Goal: Information Seeking & Learning: Check status

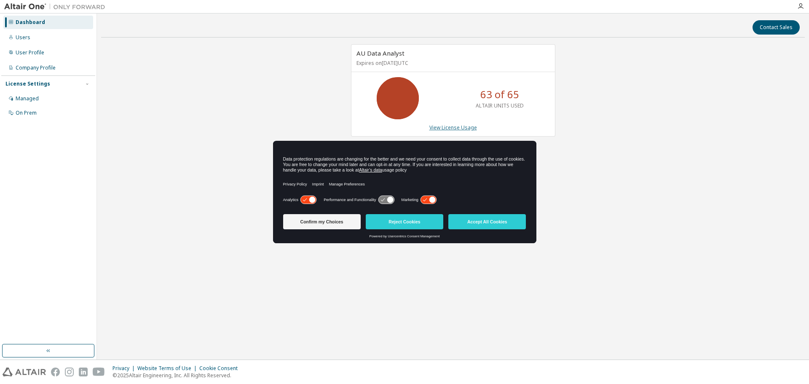
click at [444, 126] on link "View License Usage" at bounding box center [453, 127] width 48 height 7
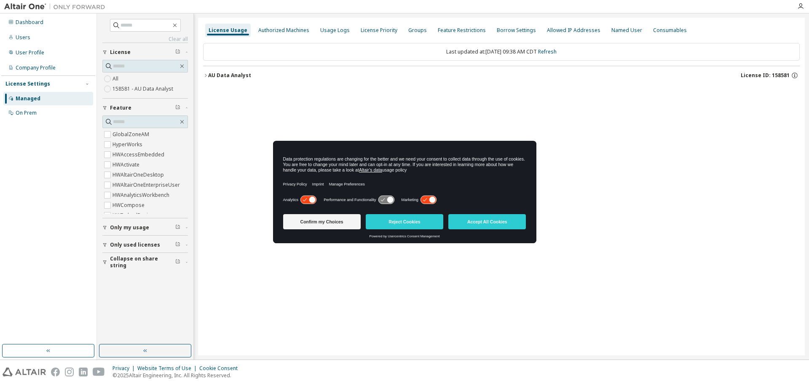
click at [423, 199] on icon at bounding box center [428, 200] width 16 height 8
click at [305, 198] on icon at bounding box center [308, 200] width 16 height 8
click at [318, 222] on button "Confirm my Choices" at bounding box center [322, 221] width 78 height 15
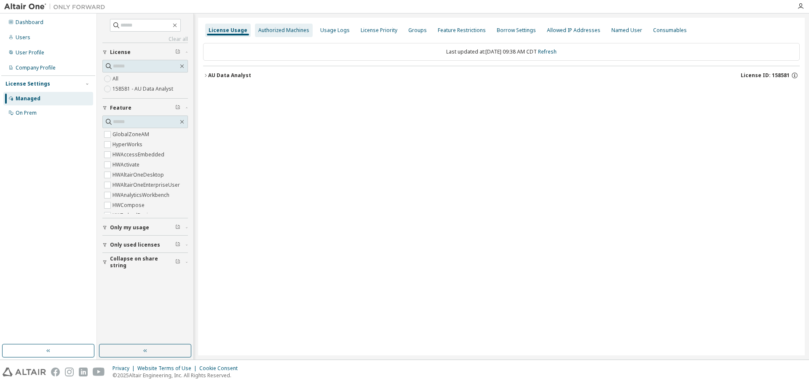
click at [273, 30] on div "Authorized Machines" at bounding box center [283, 30] width 51 height 7
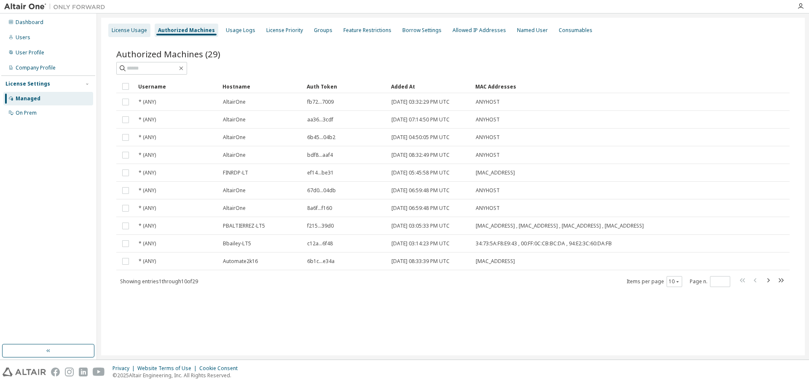
click at [118, 29] on div "License Usage" at bounding box center [129, 30] width 35 height 7
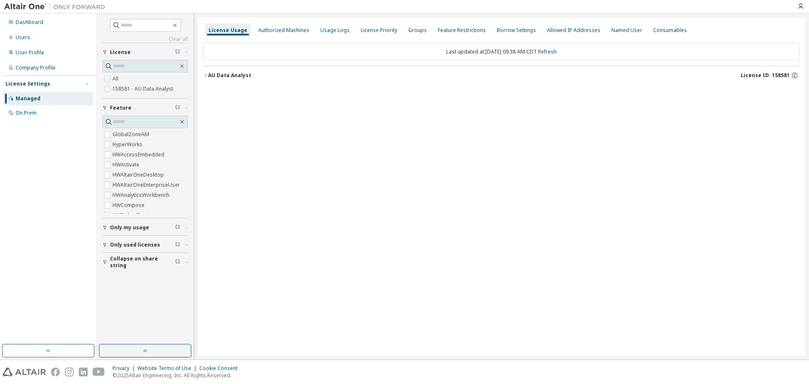
click at [204, 75] on icon "button" at bounding box center [205, 75] width 5 height 5
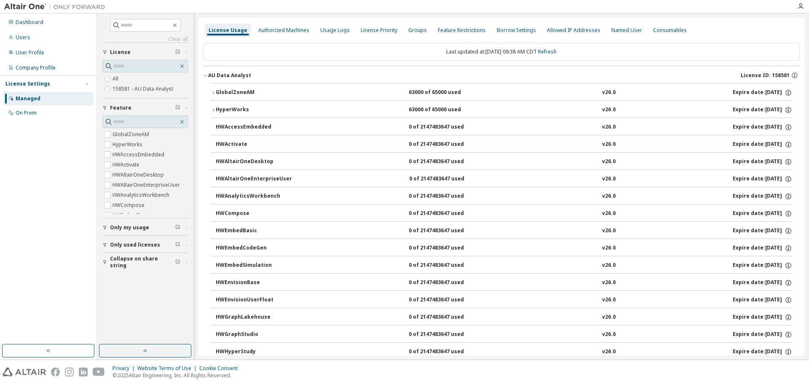
click at [213, 92] on icon "button" at bounding box center [213, 92] width 5 height 5
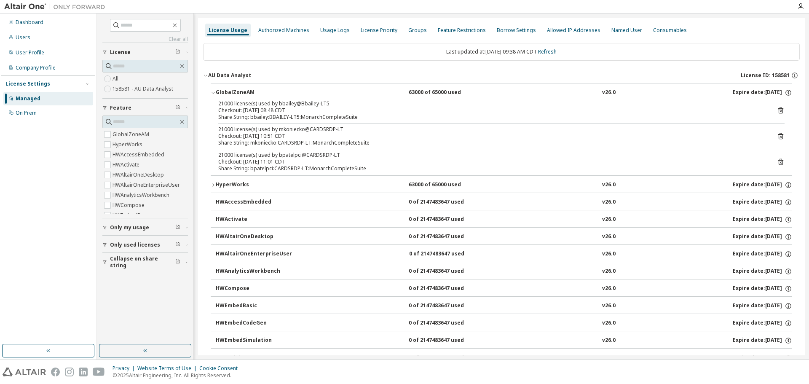
click at [268, 163] on div "Checkout: 2025-09-29 11:01 CDT" at bounding box center [491, 161] width 546 height 7
click at [777, 161] on icon at bounding box center [781, 162] width 8 height 8
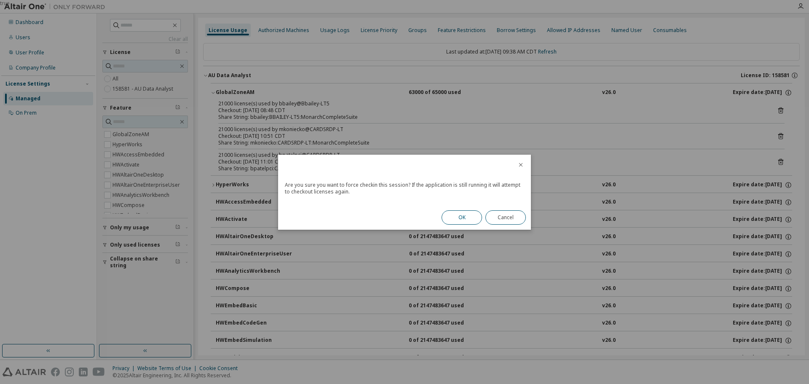
click at [464, 217] on button "OK" at bounding box center [461, 217] width 40 height 14
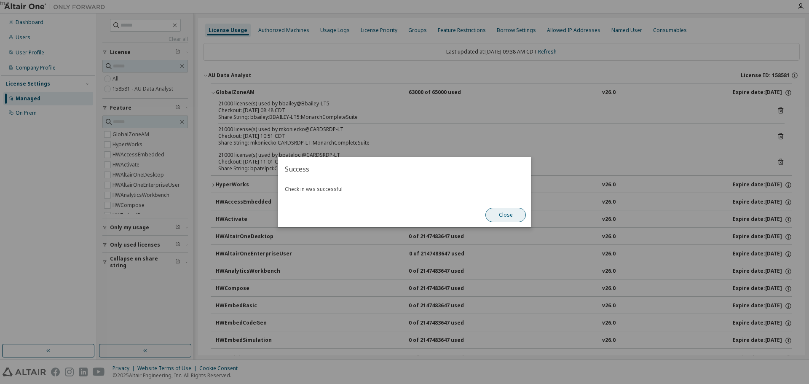
click at [506, 216] on button "Close" at bounding box center [505, 215] width 40 height 14
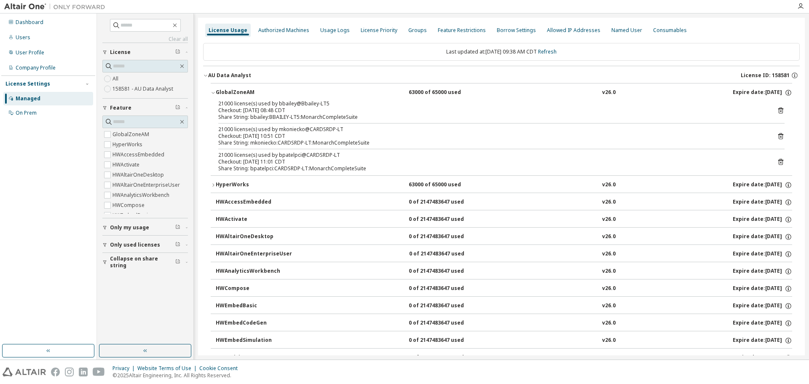
click at [230, 29] on div "License Usage" at bounding box center [228, 30] width 39 height 7
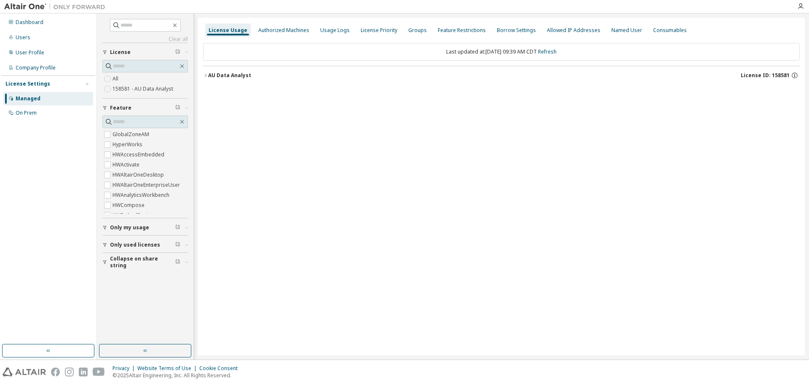
click at [206, 75] on icon "button" at bounding box center [205, 75] width 5 height 5
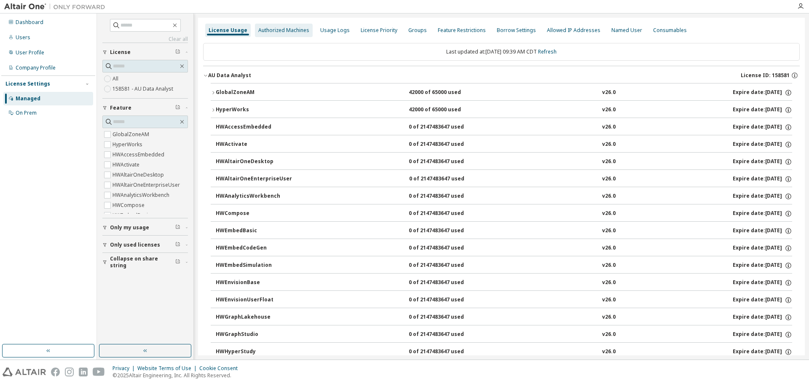
click at [282, 31] on div "Authorized Machines" at bounding box center [283, 30] width 51 height 7
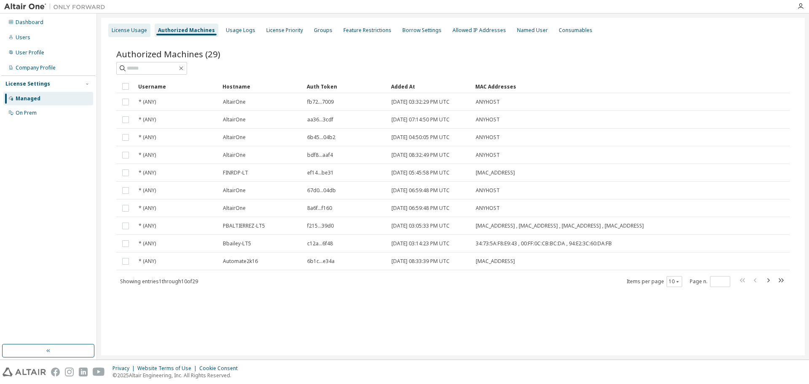
click at [128, 29] on div "License Usage" at bounding box center [129, 30] width 35 height 7
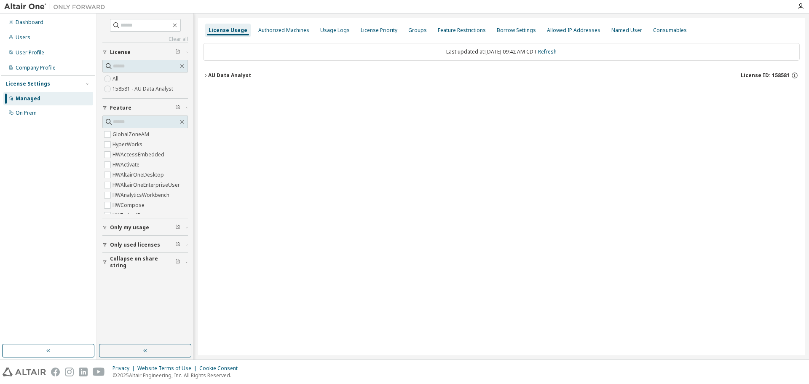
click at [206, 76] on icon "button" at bounding box center [206, 75] width 2 height 3
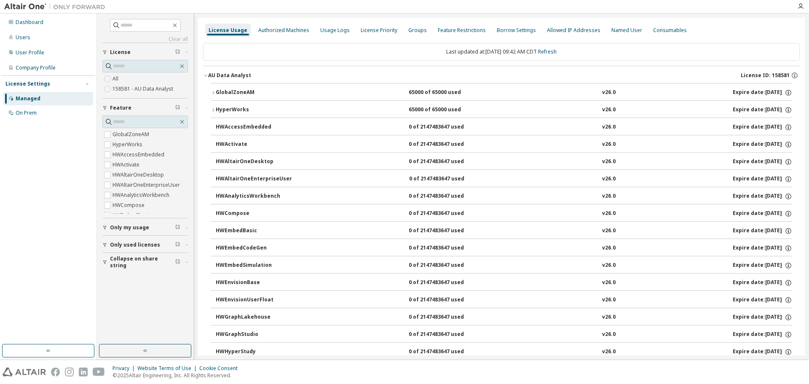
click at [214, 92] on icon "button" at bounding box center [213, 92] width 2 height 3
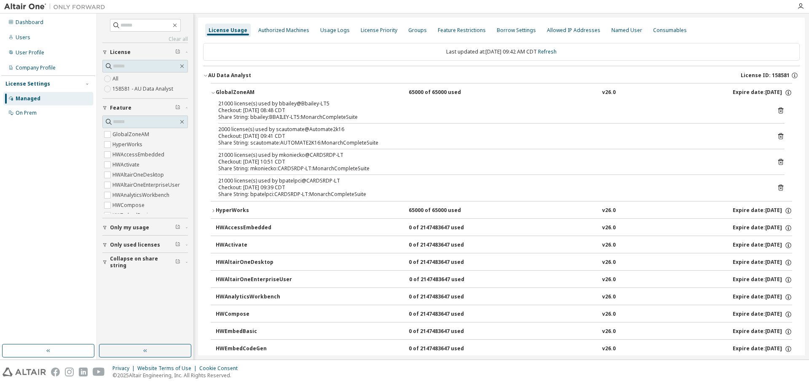
click at [777, 161] on icon at bounding box center [781, 162] width 8 height 8
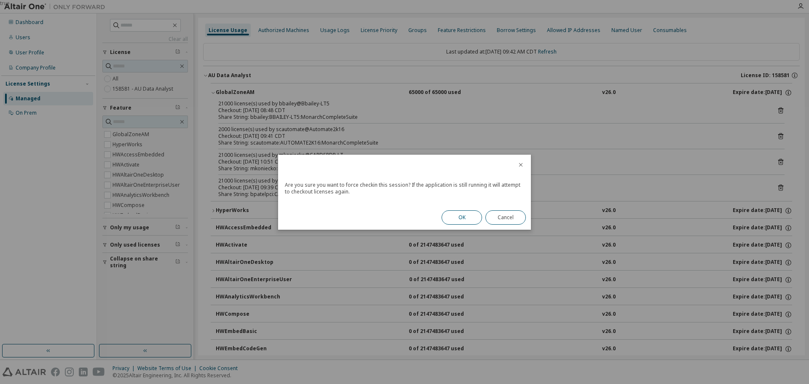
click at [459, 217] on button "OK" at bounding box center [461, 217] width 40 height 14
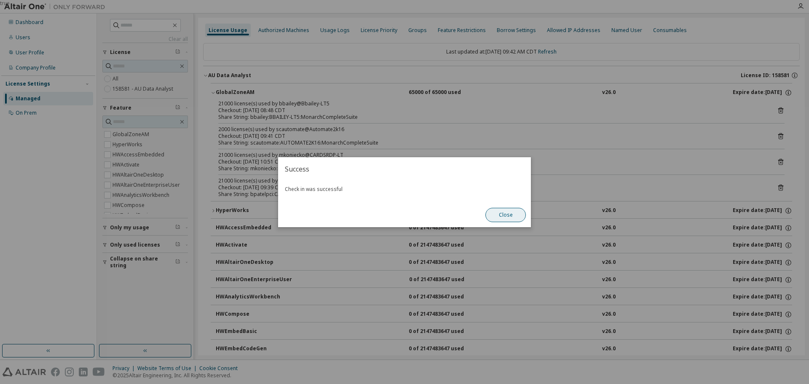
click at [507, 215] on button "Close" at bounding box center [505, 215] width 40 height 14
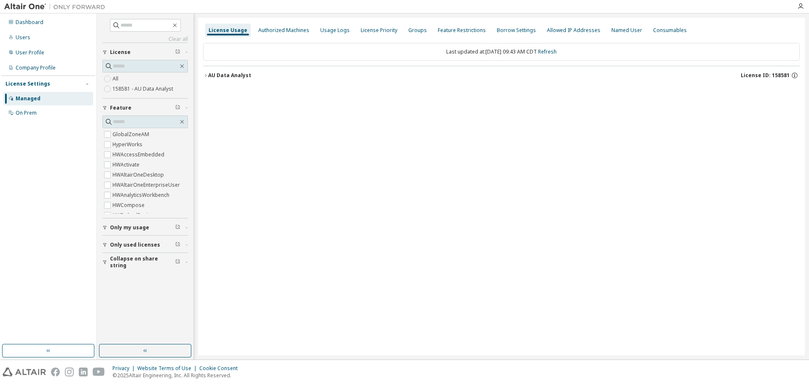
click at [205, 76] on icon "button" at bounding box center [205, 75] width 5 height 5
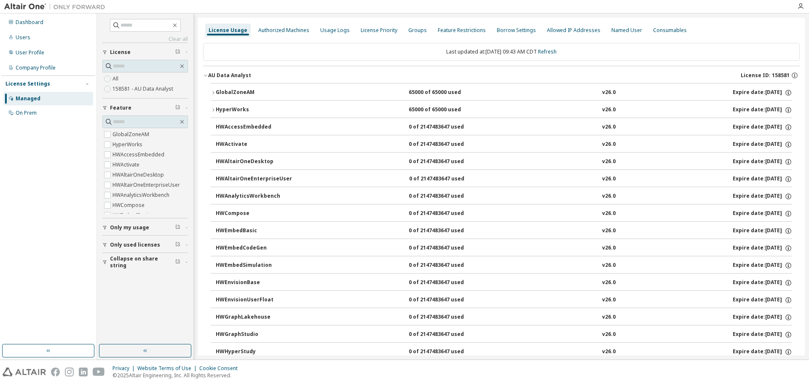
click at [214, 93] on icon "button" at bounding box center [213, 92] width 5 height 5
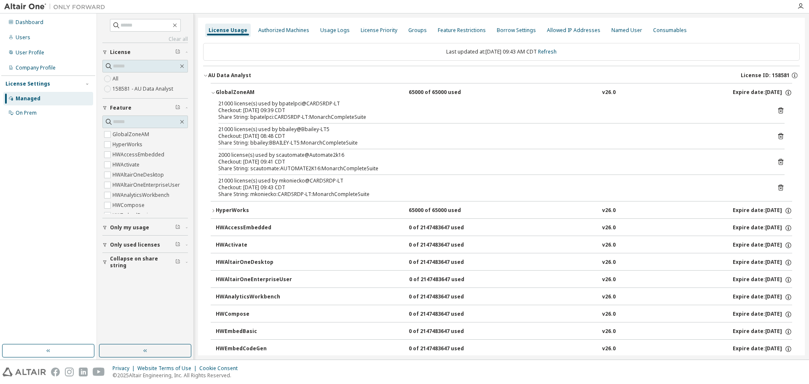
click at [778, 136] on icon at bounding box center [781, 136] width 8 height 8
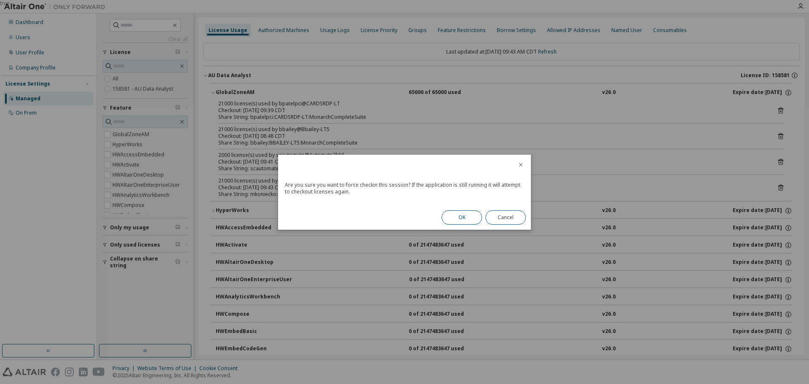
click at [460, 214] on button "OK" at bounding box center [461, 217] width 40 height 14
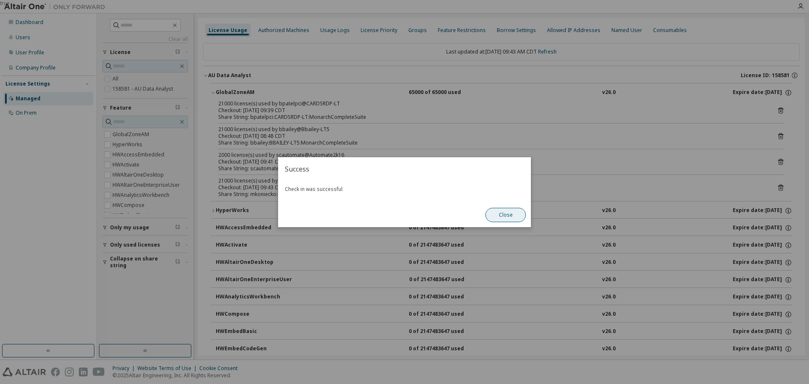
click at [500, 214] on button "Close" at bounding box center [505, 215] width 40 height 14
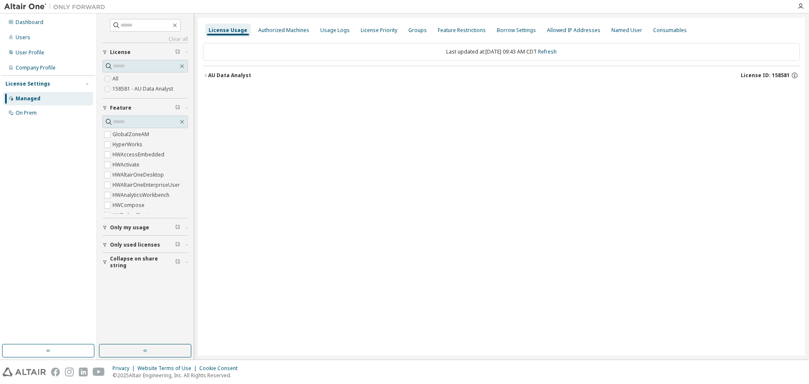
click at [205, 76] on icon "button" at bounding box center [205, 75] width 5 height 5
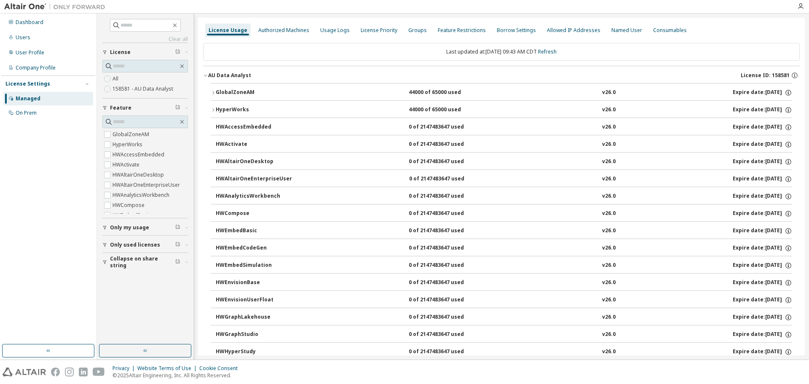
click at [214, 91] on icon "button" at bounding box center [213, 92] width 5 height 5
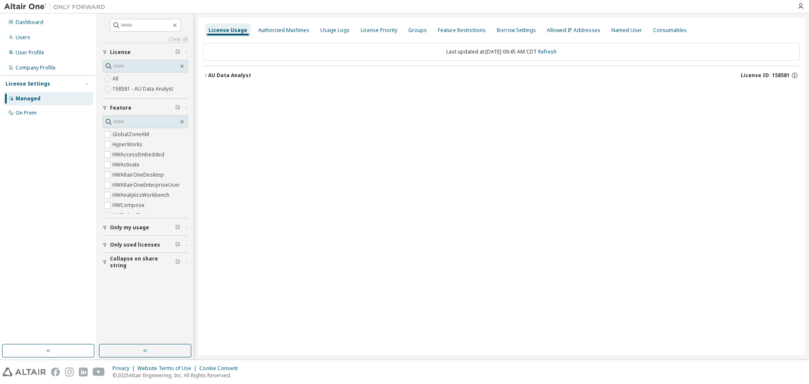
click at [206, 75] on icon "button" at bounding box center [205, 75] width 5 height 5
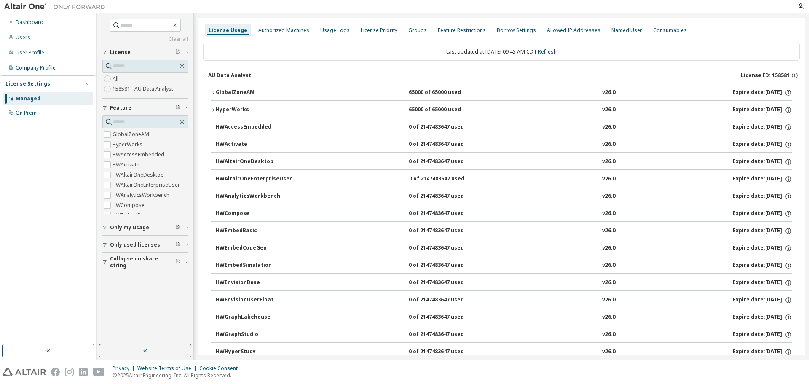
click at [212, 92] on icon "button" at bounding box center [213, 92] width 5 height 5
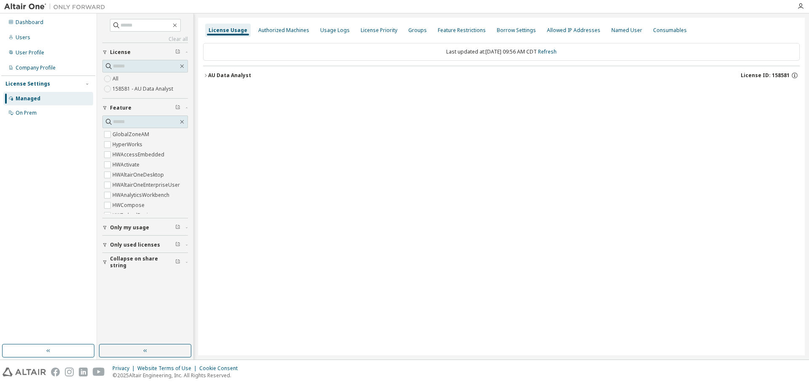
click at [205, 74] on icon "button" at bounding box center [205, 75] width 5 height 5
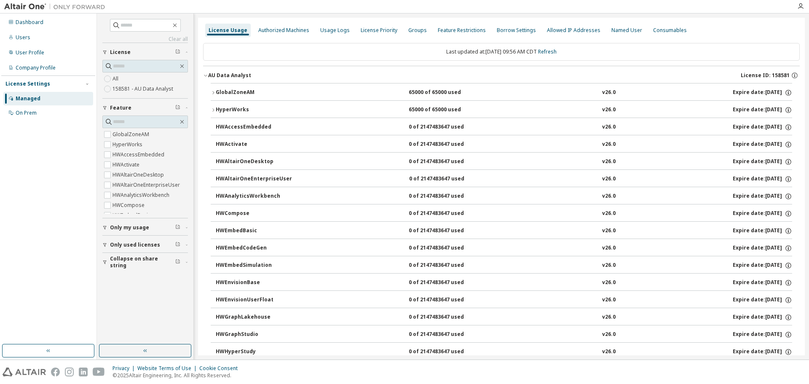
click at [213, 93] on icon "button" at bounding box center [213, 92] width 5 height 5
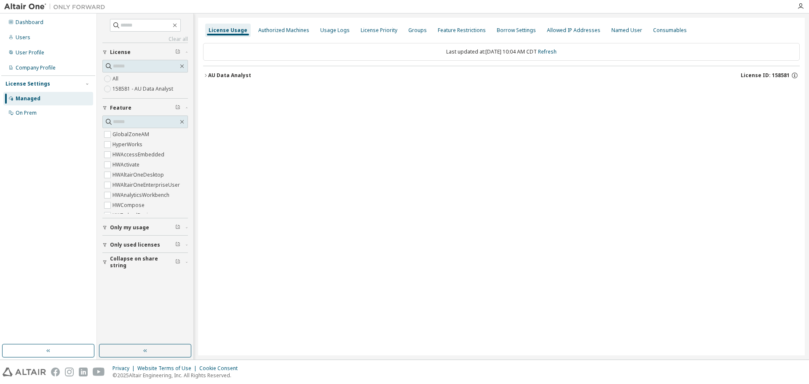
click at [205, 75] on icon "button" at bounding box center [205, 75] width 5 height 5
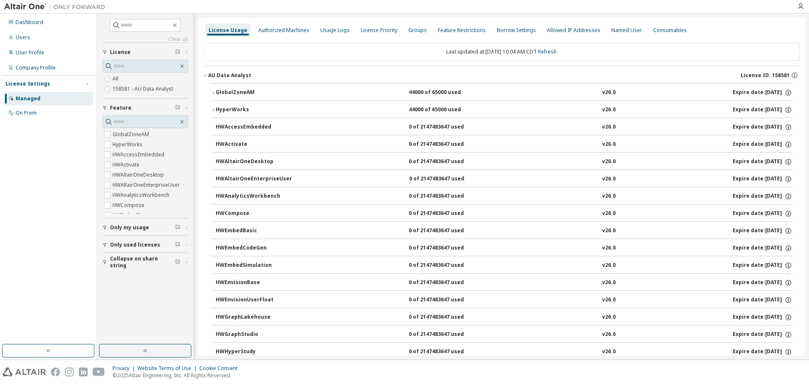
click at [212, 92] on icon "button" at bounding box center [213, 92] width 5 height 5
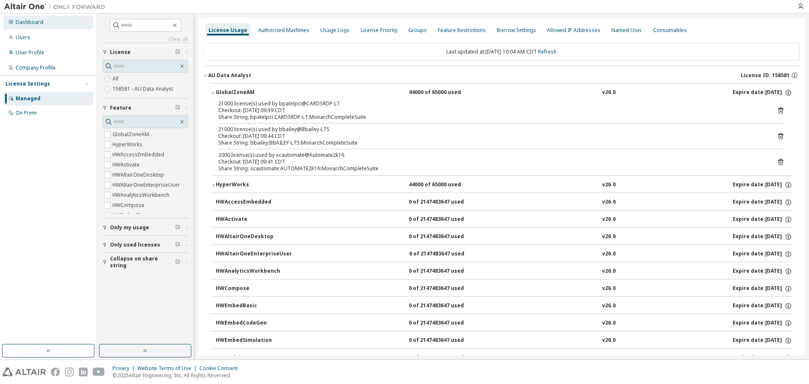
click at [31, 21] on div "Dashboard" at bounding box center [30, 22] width 28 height 7
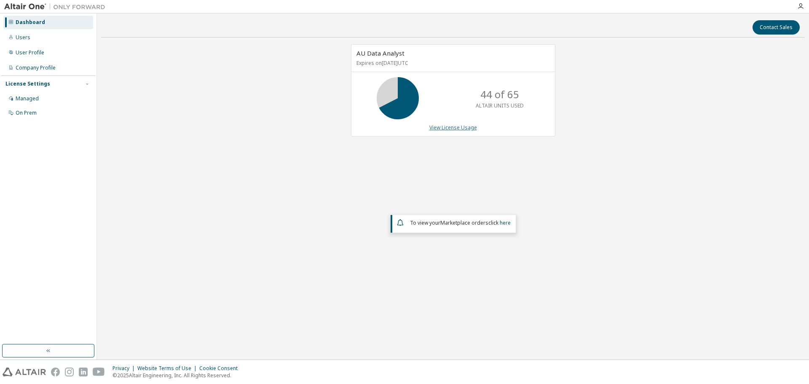
click at [453, 127] on link "View License Usage" at bounding box center [453, 127] width 48 height 7
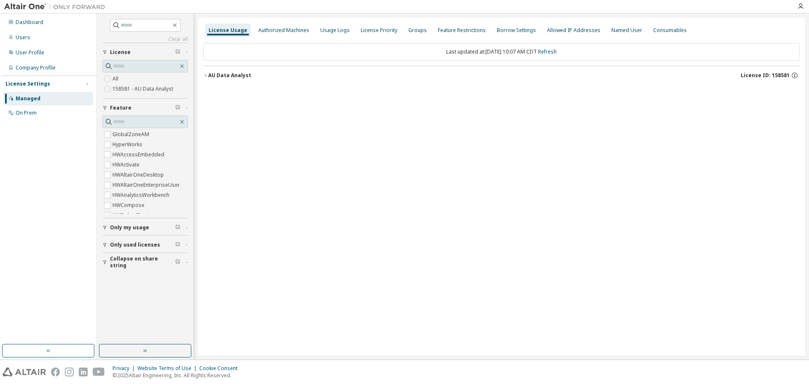
click at [206, 75] on icon "button" at bounding box center [205, 75] width 5 height 5
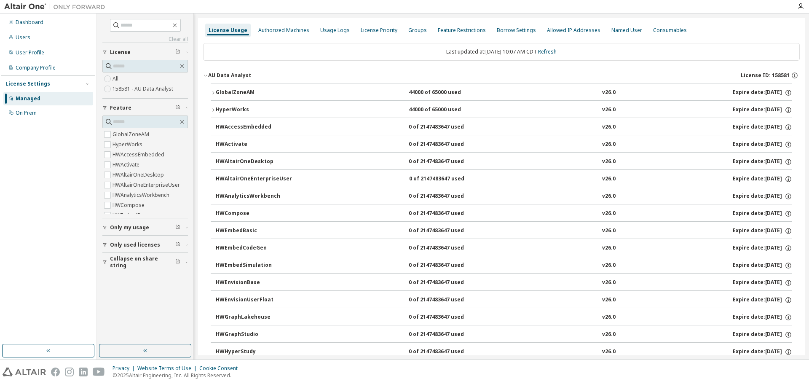
click at [213, 92] on icon "button" at bounding box center [213, 92] width 5 height 5
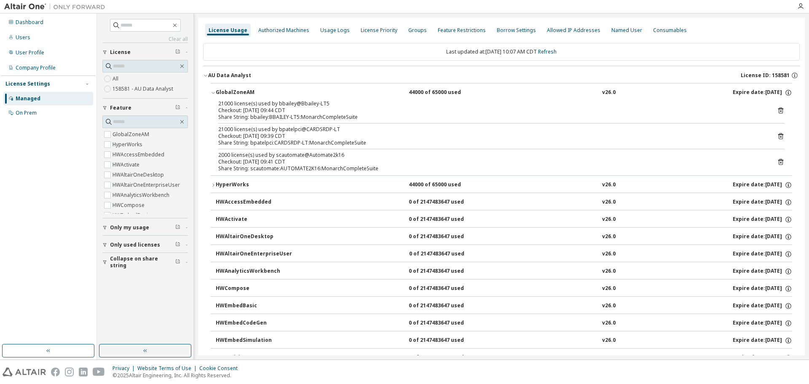
click at [276, 164] on div "Checkout: [DATE] 09:41 CDT" at bounding box center [491, 161] width 546 height 7
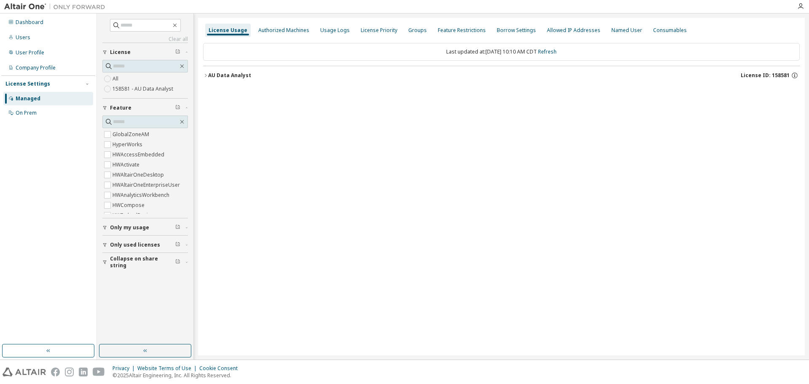
click at [206, 74] on icon "button" at bounding box center [205, 75] width 5 height 5
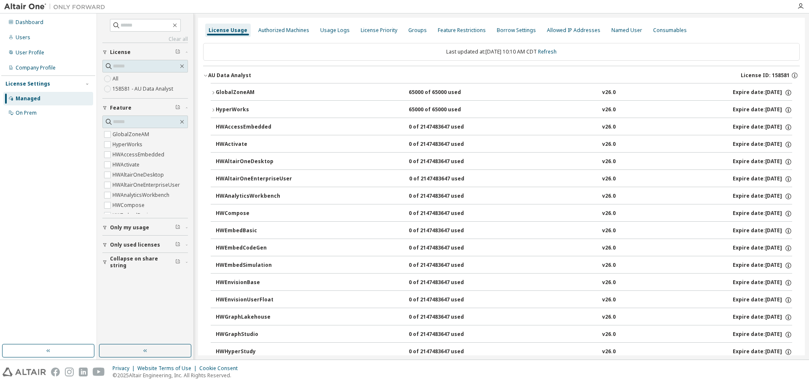
click at [214, 92] on icon "button" at bounding box center [213, 92] width 5 height 5
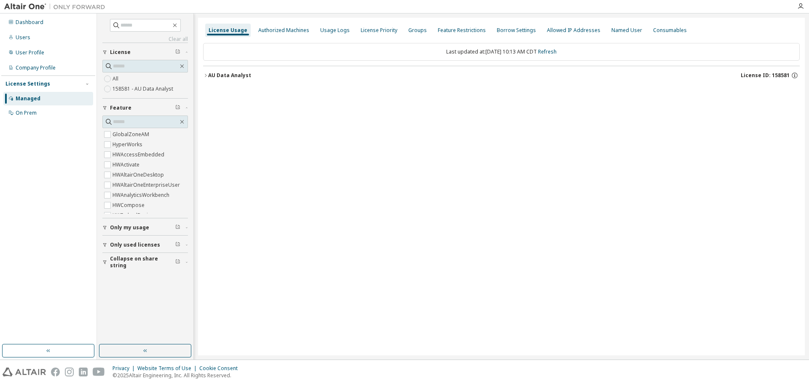
click at [205, 75] on icon "button" at bounding box center [205, 75] width 5 height 5
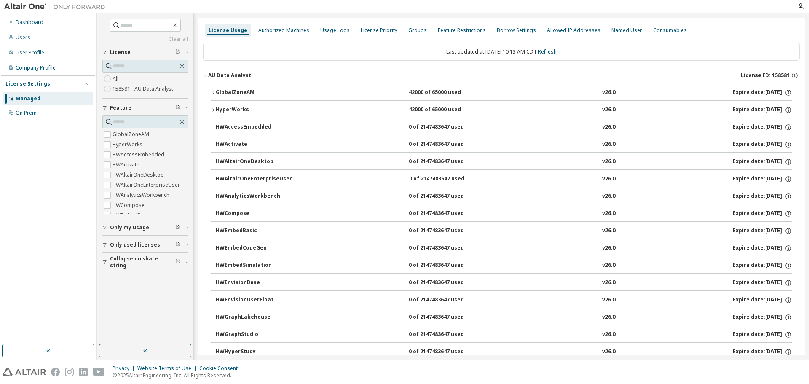
click at [212, 91] on icon "button" at bounding box center [213, 92] width 5 height 5
